Goal: Navigation & Orientation: Find specific page/section

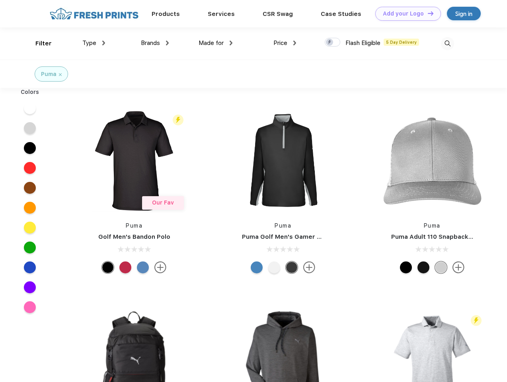
scroll to position [0, 0]
click at [405, 14] on link "Add your Logo Design Tool" at bounding box center [408, 14] width 66 height 14
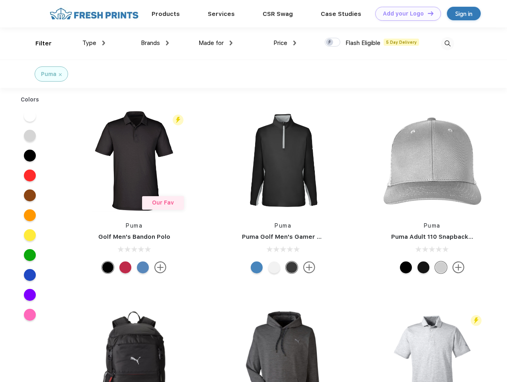
click at [0, 0] on div "Design Tool" at bounding box center [0, 0] width 0 height 0
click at [427, 13] on link "Add your Logo Design Tool" at bounding box center [408, 14] width 66 height 14
click at [38, 43] on div "Filter" at bounding box center [43, 43] width 16 height 9
click at [94, 43] on span "Type" at bounding box center [89, 42] width 14 height 7
click at [155, 43] on span "Brands" at bounding box center [150, 42] width 19 height 7
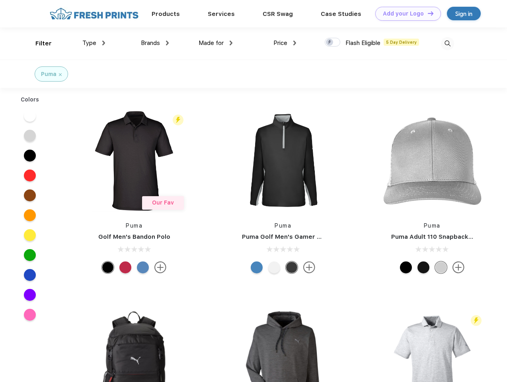
click at [216, 43] on span "Made for" at bounding box center [210, 42] width 25 height 7
click at [285, 43] on span "Price" at bounding box center [280, 42] width 14 height 7
click at [333, 43] on div at bounding box center [333, 42] width 16 height 9
click at [330, 43] on input "checkbox" at bounding box center [327, 39] width 5 height 5
click at [447, 43] on img at bounding box center [447, 43] width 13 height 13
